Goal: Use online tool/utility: Utilize a website feature to perform a specific function

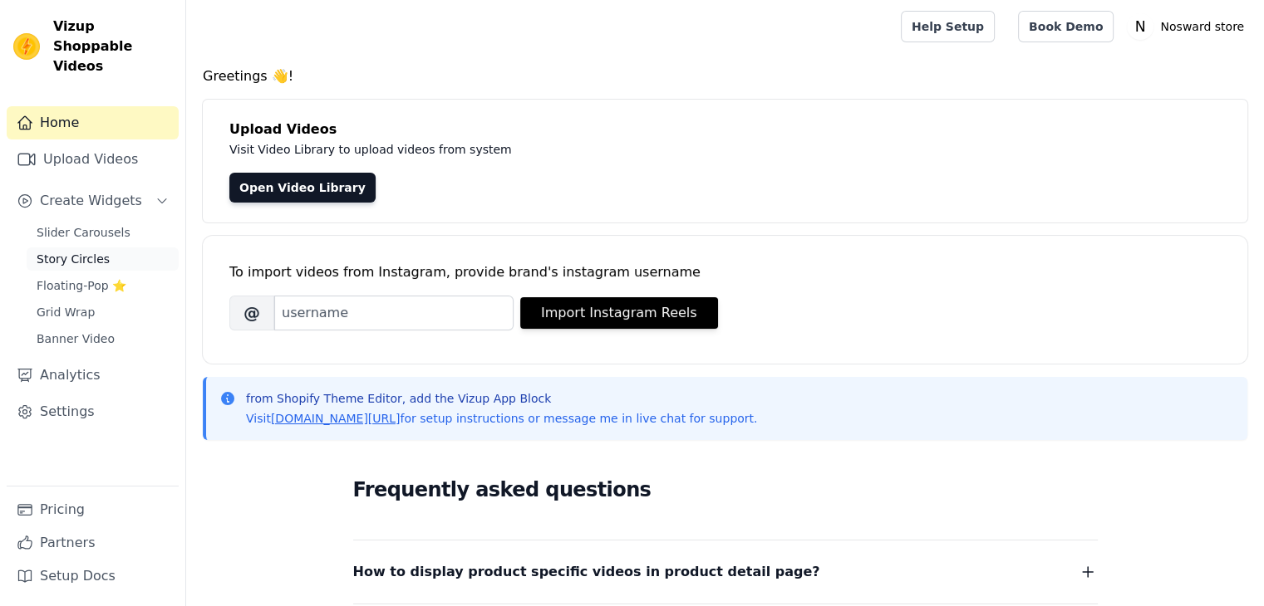
click at [88, 251] on span "Story Circles" at bounding box center [73, 259] width 73 height 17
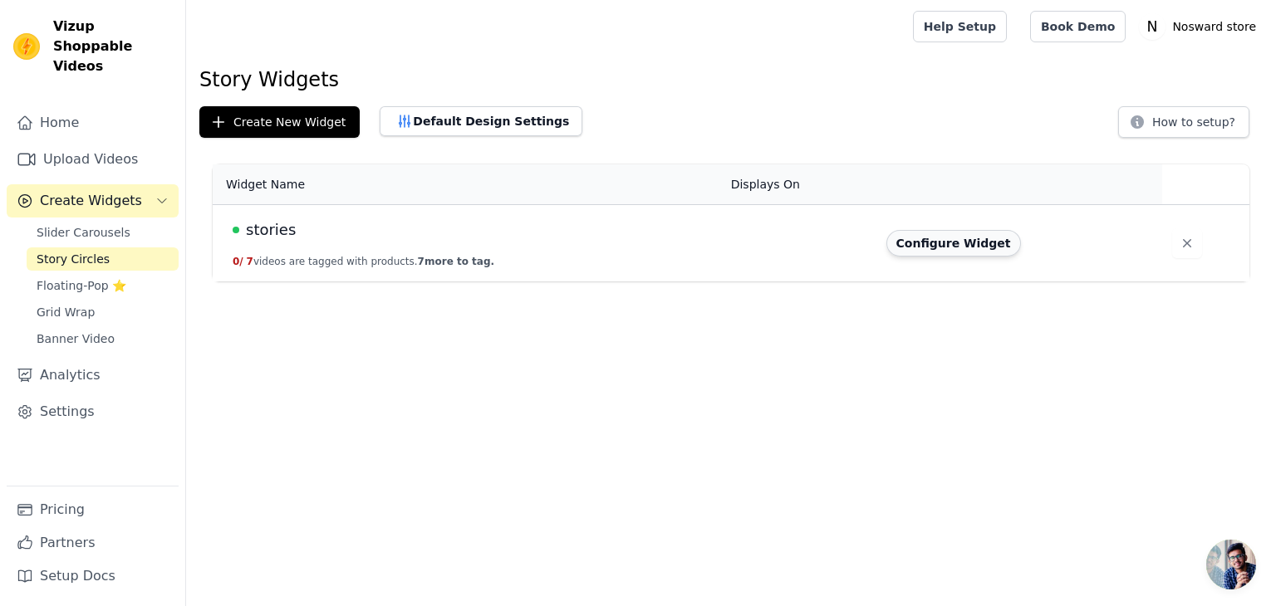
click at [911, 240] on button "Configure Widget" at bounding box center [953, 243] width 135 height 27
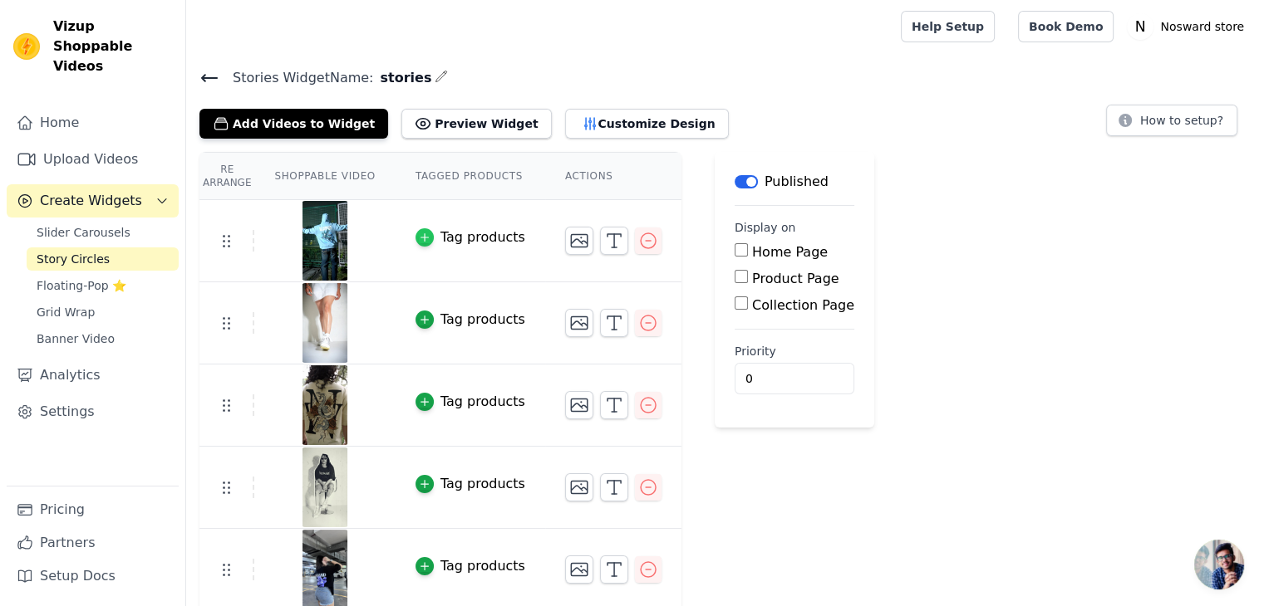
click at [419, 233] on icon "button" at bounding box center [425, 238] width 12 height 12
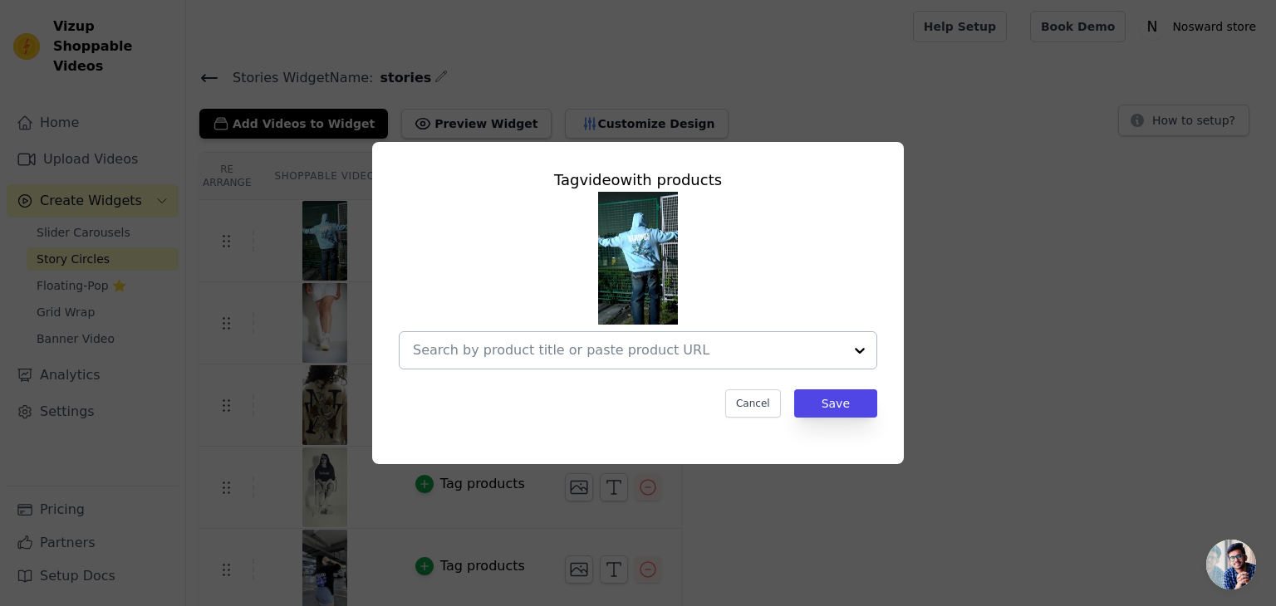
click at [852, 350] on div at bounding box center [859, 350] width 33 height 37
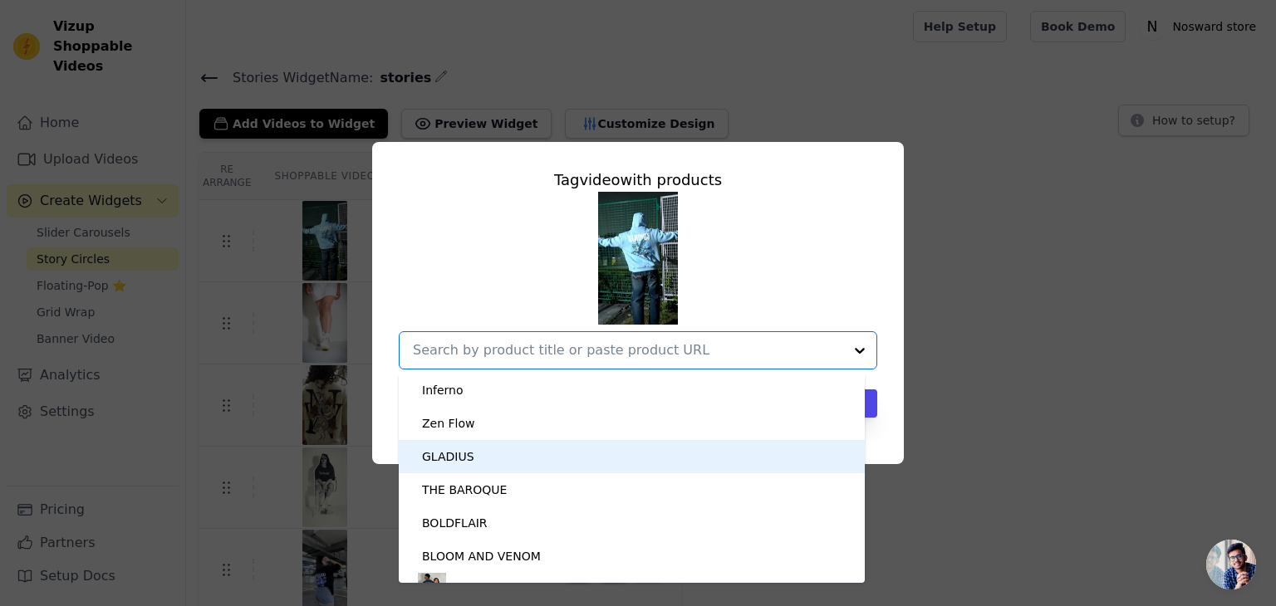
click at [534, 455] on div "GLADIUS" at bounding box center [631, 456] width 433 height 33
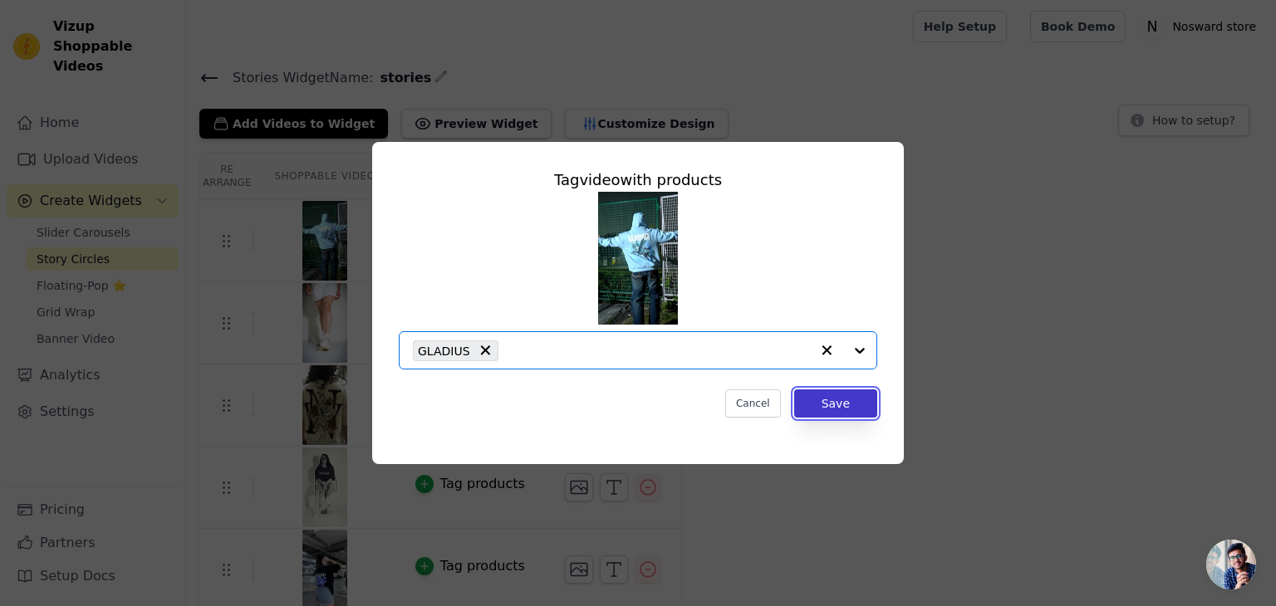
click at [851, 397] on button "Save" at bounding box center [835, 404] width 83 height 28
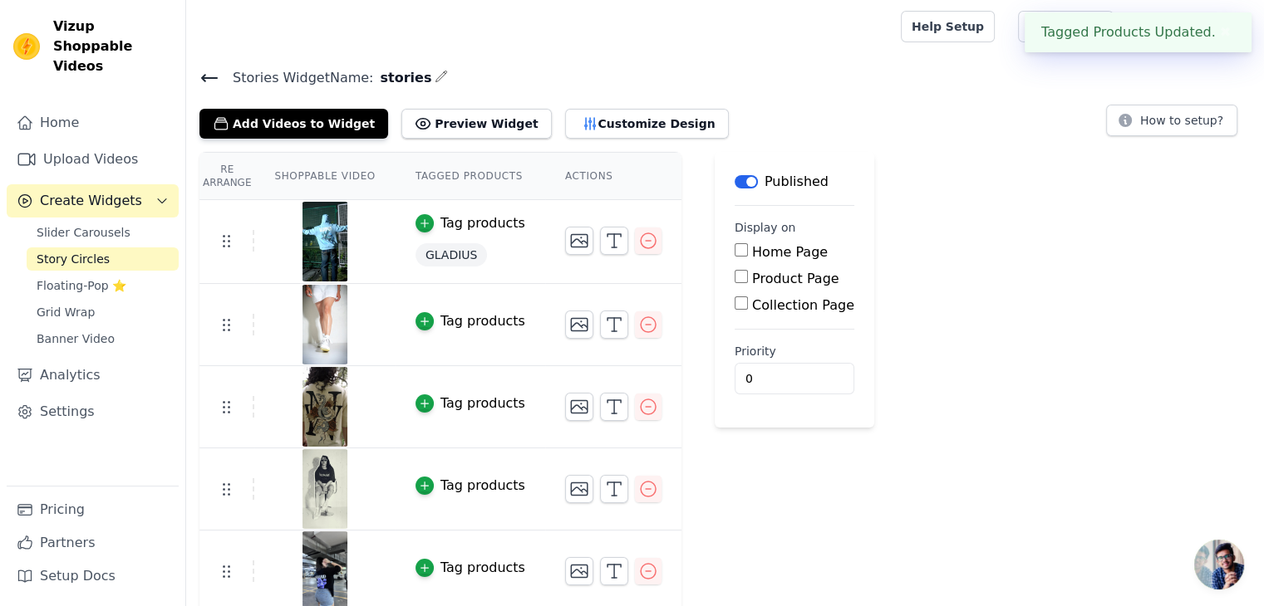
click at [451, 322] on div "Tag products" at bounding box center [482, 322] width 85 height 20
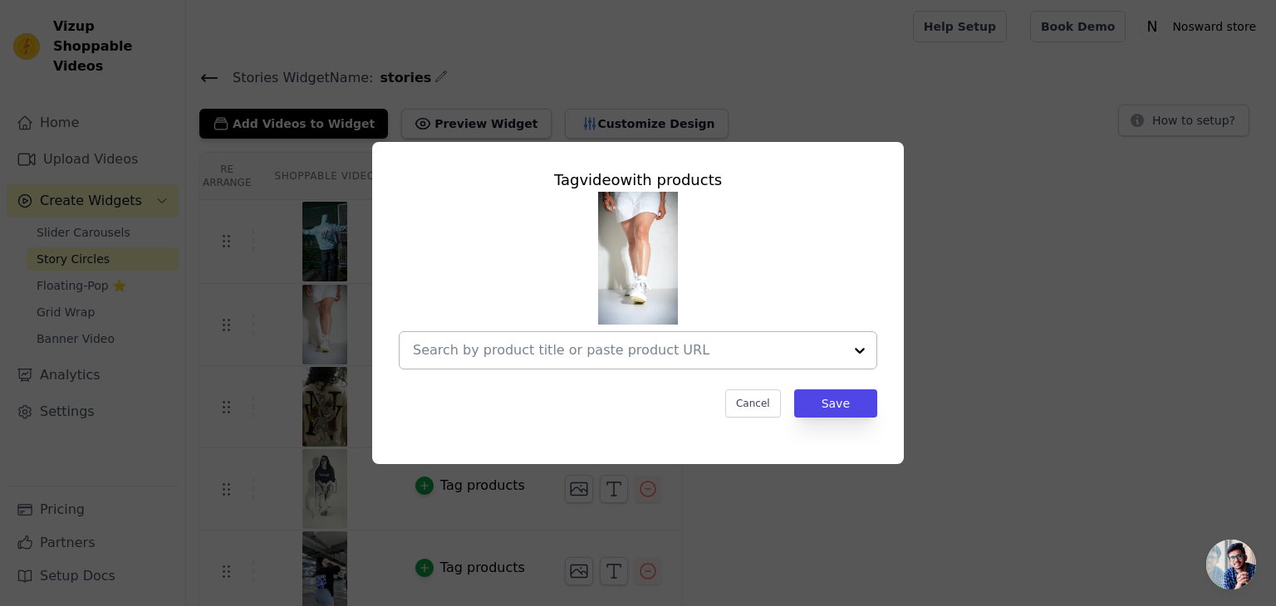
click at [861, 350] on div at bounding box center [859, 350] width 33 height 37
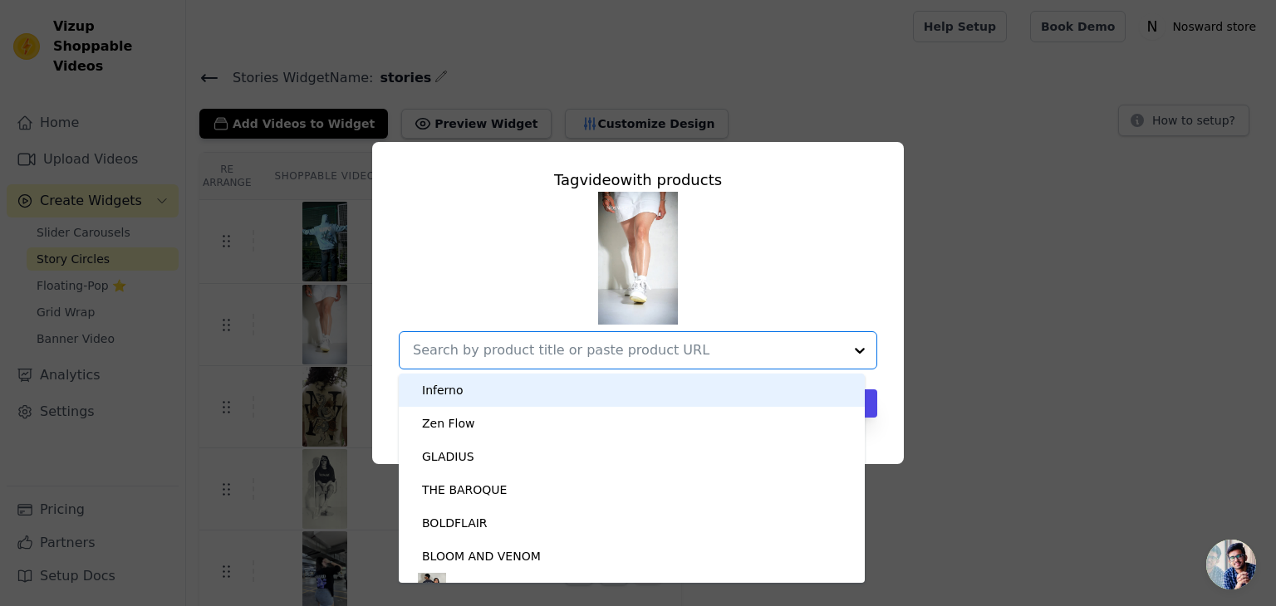
click at [997, 321] on div "Tag video with products Inferno Zen Flow GLADIUS THE BAROQUE BOLDFLAIR BLOOM AN…" at bounding box center [638, 302] width 1223 height 375
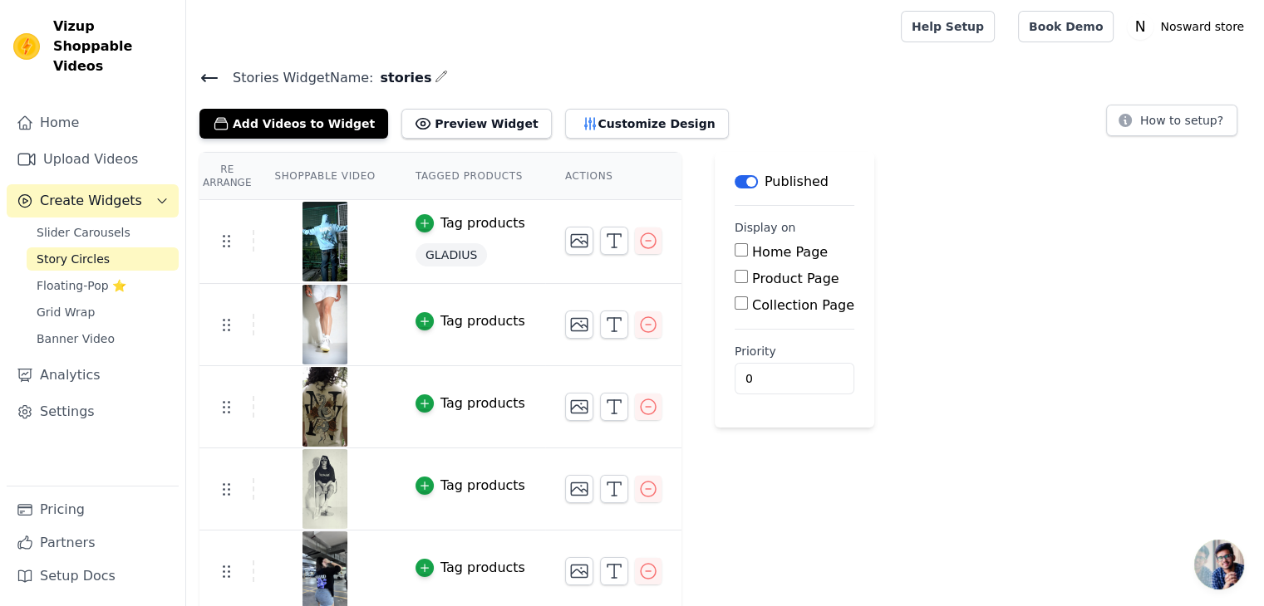
click at [925, 184] on div "Re Arrange Shoppable Video Tagged Products Actions Tag products GLADIUS Tag pro…" at bounding box center [724, 465] width 1077 height 626
